Goal: Task Accomplishment & Management: Complete application form

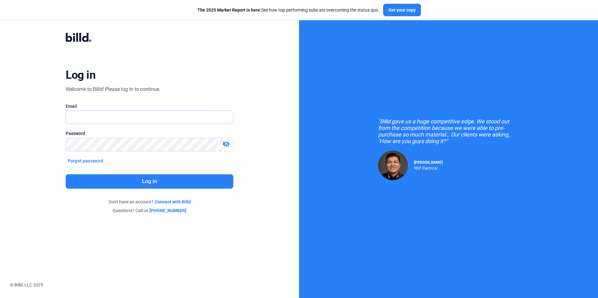
type input "[EMAIL_ADDRESS][DOMAIN_NAME]"
click at [154, 181] on button "Log in" at bounding box center [149, 181] width 167 height 14
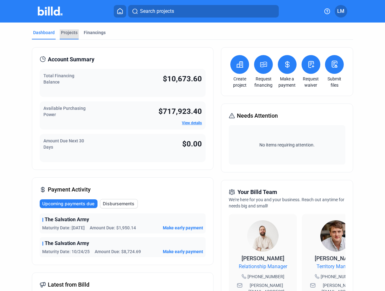
click at [67, 31] on div "Projects" at bounding box center [69, 32] width 17 height 6
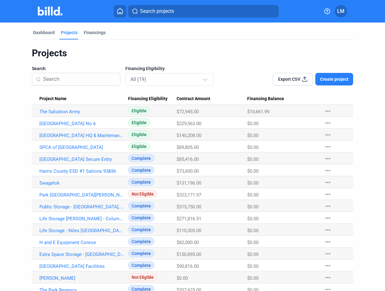
click at [332, 79] on span "Create project" at bounding box center [334, 79] width 28 height 6
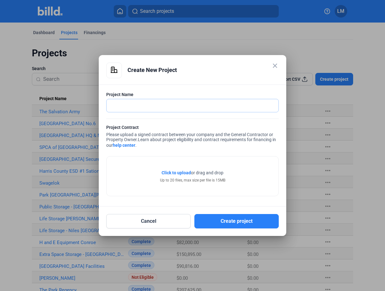
click at [183, 106] on input "text" at bounding box center [193, 105] width 172 height 13
click at [179, 106] on input "text" at bounding box center [189, 105] width 165 height 13
type input "Circle K - 45th Amarillo [GEOGRAPHIC_DATA]"
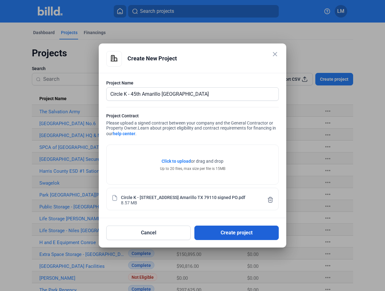
click at [235, 233] on button "Create project" at bounding box center [236, 232] width 84 height 14
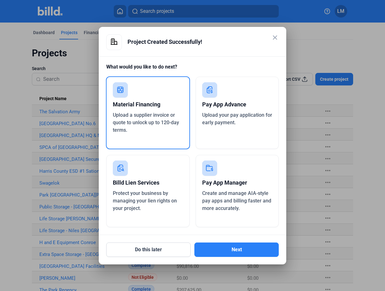
click at [150, 107] on div "Material Financing" at bounding box center [148, 105] width 70 height 14
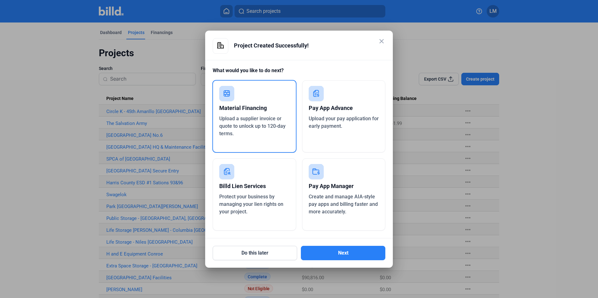
click at [229, 96] on icon at bounding box center [227, 94] width 6 height 6
click at [231, 98] on rect at bounding box center [226, 93] width 15 height 15
click at [340, 252] on button "Next" at bounding box center [343, 253] width 84 height 14
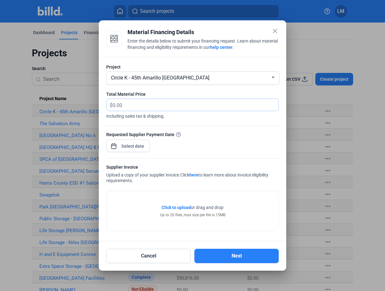
click at [130, 106] on input "text" at bounding box center [192, 105] width 159 height 12
type input "20,922.50"
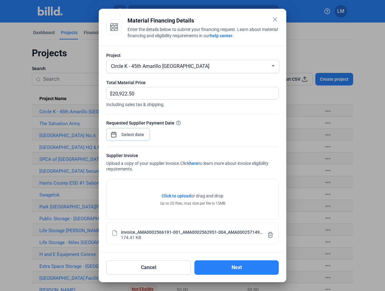
click at [115, 135] on span "Open calendar" at bounding box center [113, 131] width 15 height 15
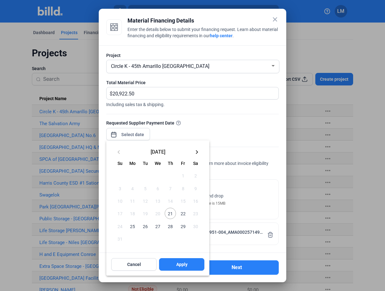
click at [169, 213] on span "21" at bounding box center [170, 213] width 11 height 11
click at [174, 267] on button "Apply" at bounding box center [181, 264] width 45 height 13
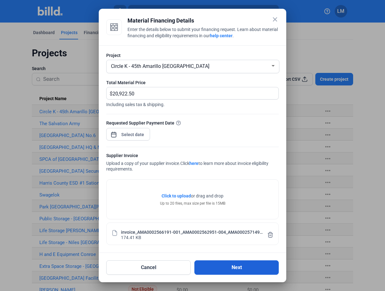
click at [229, 267] on button "Next" at bounding box center [236, 267] width 84 height 14
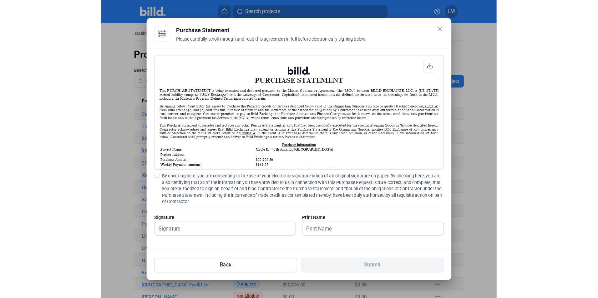
scroll to position [0, 0]
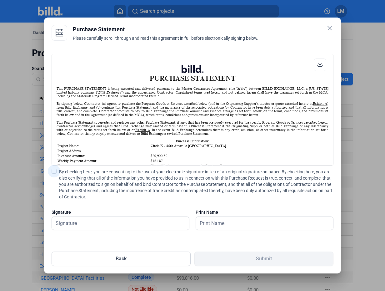
drag, startPoint x: 57, startPoint y: 172, endPoint x: 54, endPoint y: 174, distance: 3.4
click at [57, 171] on label "By checking here, you are consenting to the use of your electronic signature in…" at bounding box center [193, 184] width 282 height 31
click at [0, 0] on input "By checking here, you are consenting to the use of your electronic signature in…" at bounding box center [0, 0] width 0 height 0
click at [95, 223] on input "text" at bounding box center [120, 223] width 137 height 13
type input "[PERSON_NAME]"
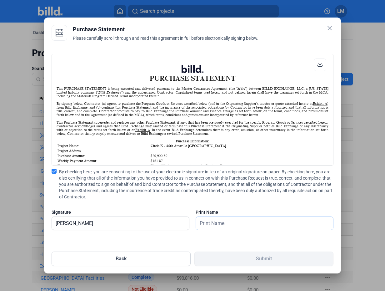
click at [214, 223] on input "text" at bounding box center [261, 223] width 130 height 13
type input "[PERSON_NAME]"
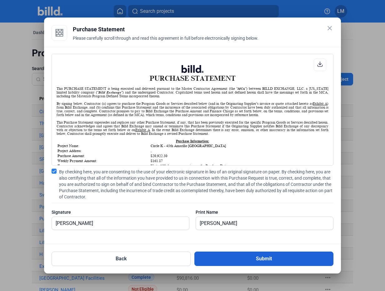
click at [264, 258] on button "Submit" at bounding box center [263, 258] width 139 height 14
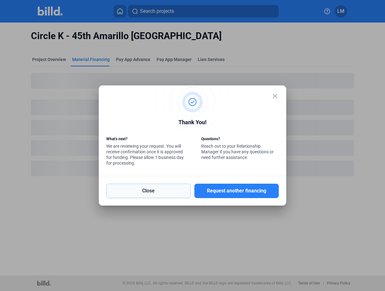
click at [171, 194] on button "Close" at bounding box center [148, 191] width 84 height 14
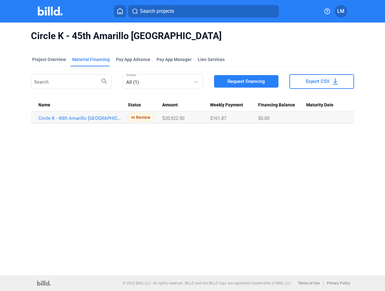
click at [210, 48] on div "Circle K - 45th Amarillo [GEOGRAPHIC_DATA]" at bounding box center [193, 36] width 324 height 27
click at [52, 59] on div "Project Overview" at bounding box center [49, 59] width 34 height 6
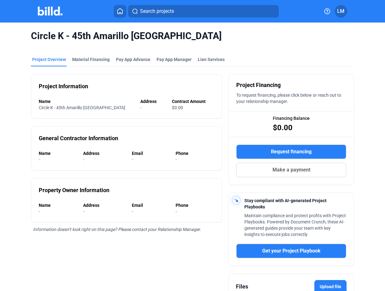
click at [117, 16] on button at bounding box center [120, 11] width 13 height 13
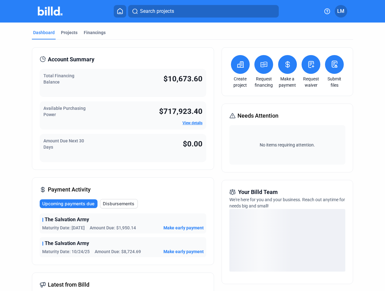
click at [238, 62] on icon at bounding box center [241, 65] width 8 height 8
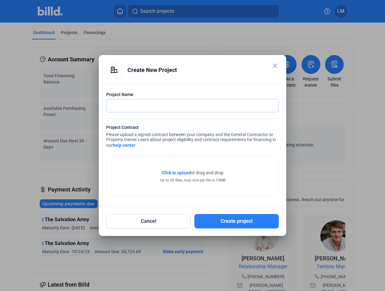
click at [169, 106] on input "text" at bounding box center [193, 105] width 172 height 13
type input "u"
type input "Public Storage Expansion - [PERSON_NAME][GEOGRAPHIC_DATA]"
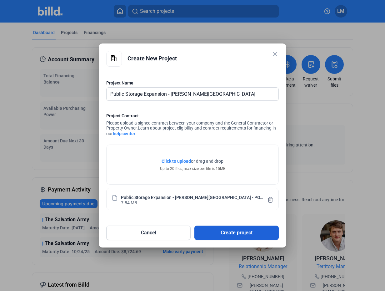
click at [214, 232] on button "Create project" at bounding box center [236, 232] width 84 height 14
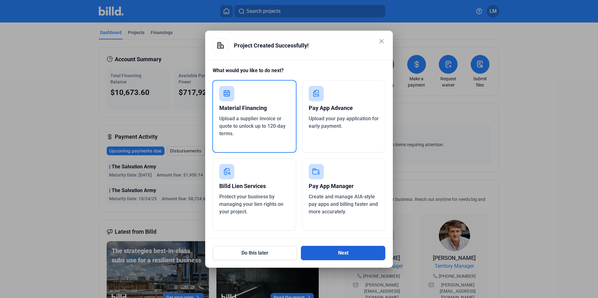
click at [353, 253] on button "Next" at bounding box center [343, 253] width 84 height 14
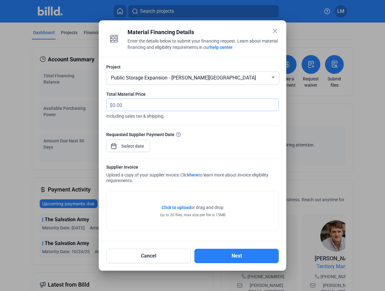
click at [126, 102] on input "text" at bounding box center [196, 105] width 166 height 12
type input "17,742.48"
click at [121, 143] on div "close Material Financing Details Enter the details below to submit your financi…" at bounding box center [192, 145] width 385 height 291
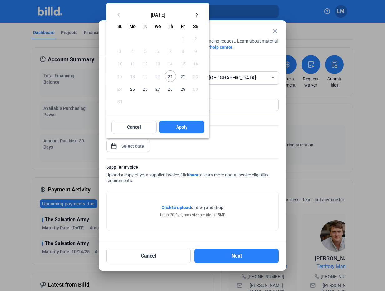
click at [133, 88] on span "25" at bounding box center [132, 88] width 11 height 11
drag, startPoint x: 182, startPoint y: 124, endPoint x: 222, endPoint y: 114, distance: 41.3
click at [227, 119] on div "close Material Financing Details Enter the details below to submit your financi…" at bounding box center [192, 145] width 385 height 291
click at [182, 76] on span "22" at bounding box center [182, 75] width 11 height 11
drag, startPoint x: 179, startPoint y: 126, endPoint x: 234, endPoint y: 134, distance: 55.0
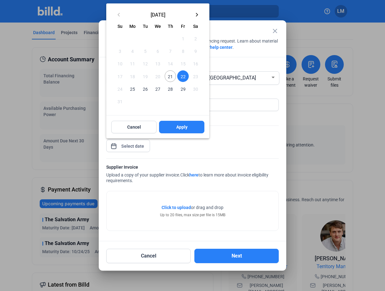
click at [234, 134] on div "close Material Financing Details Enter the details below to submit your financi…" at bounding box center [192, 145] width 385 height 291
click at [133, 89] on span "25" at bounding box center [132, 88] width 11 height 11
click at [182, 128] on span "Apply" at bounding box center [181, 127] width 11 height 6
click at [41, 148] on div at bounding box center [192, 145] width 385 height 291
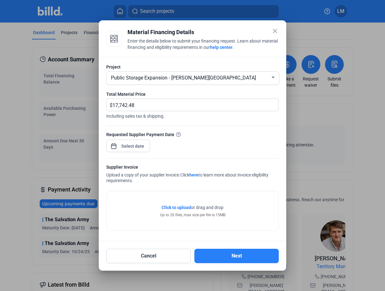
click at [0, 150] on html "We value your privacy We use cookies to enhance your browsing experience, serve…" at bounding box center [192, 145] width 385 height 291
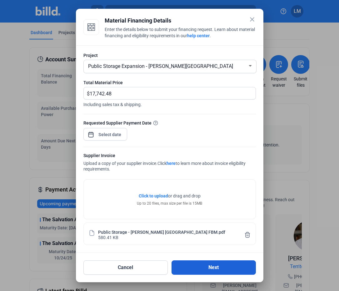
click at [209, 267] on button "Next" at bounding box center [214, 267] width 84 height 14
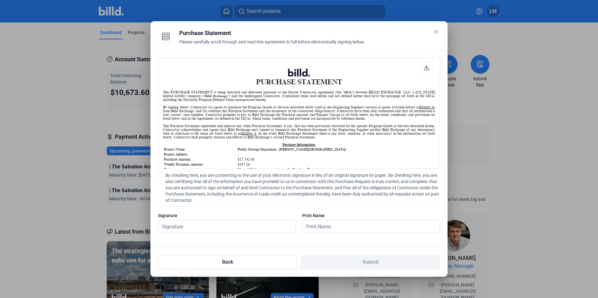
scroll to position [0, 0]
click at [198, 228] on input "text" at bounding box center [226, 226] width 137 height 13
type input "[PERSON_NAME]"
click at [237, 237] on div at bounding box center [227, 237] width 138 height 6
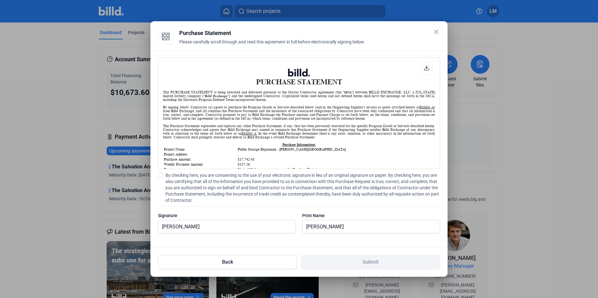
click at [160, 175] on span at bounding box center [160, 174] width 5 height 5
click at [0, 0] on input "By checking here, you are consenting to the use of your electronic signature in…" at bounding box center [0, 0] width 0 height 0
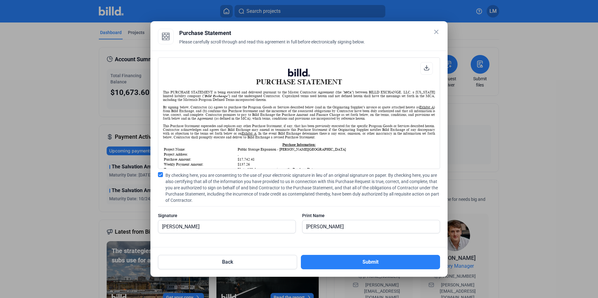
drag, startPoint x: 343, startPoint y: 260, endPoint x: 334, endPoint y: 244, distance: 17.9
click at [335, 244] on div "close Purchase Statement Please carefully scroll through and read this agreemen…" at bounding box center [299, 149] width 282 height 241
click at [341, 262] on button "Submit" at bounding box center [370, 262] width 139 height 14
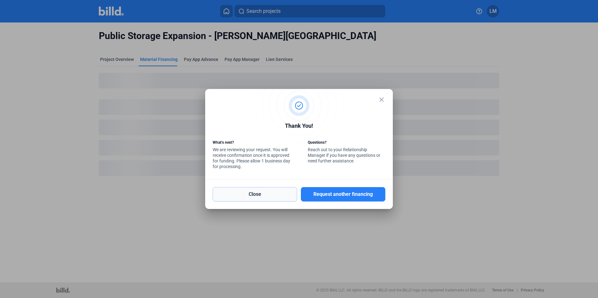
click at [281, 196] on button "Close" at bounding box center [255, 194] width 84 height 14
